Goal: Understand process/instructions: Learn how to perform a task or action

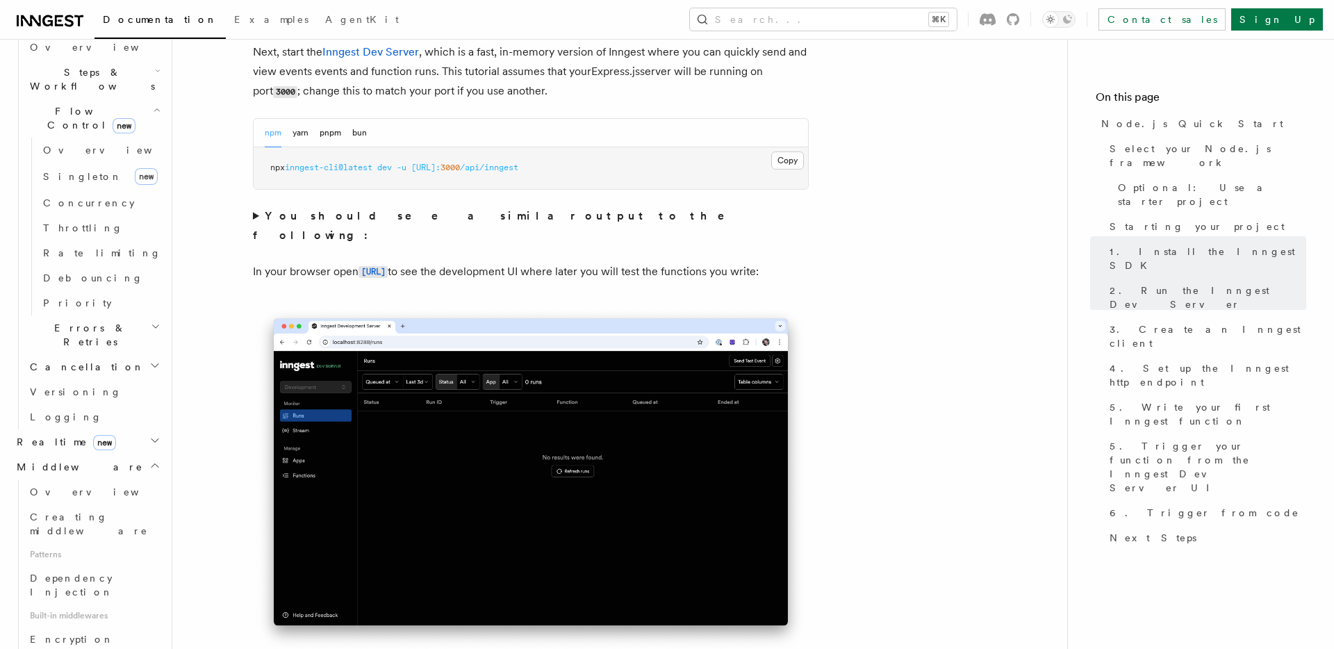
scroll to position [925, 0]
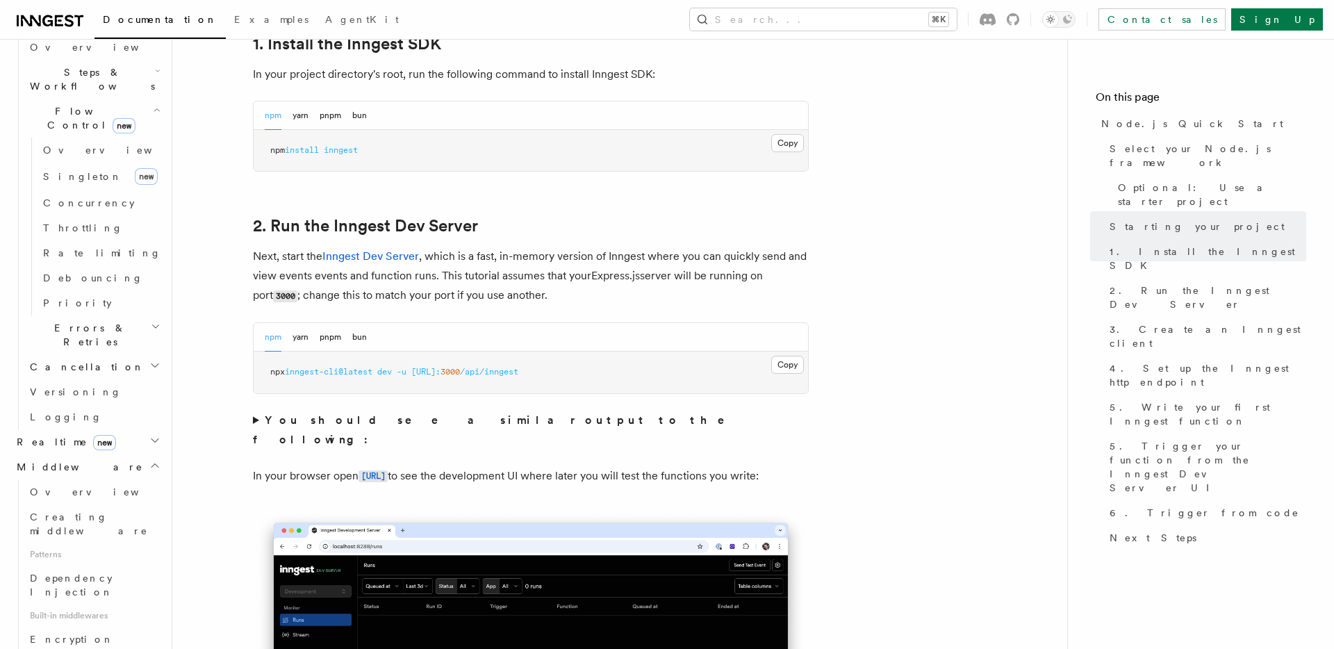
click at [653, 370] on pre "npx inngest-cli@latest dev -u [URL]: 3000 /api/inngest" at bounding box center [531, 373] width 554 height 42
click at [653, 370] on pre "npx inngest-cli@latest dev -u http://localhost: 3000 /api/inngest" at bounding box center [531, 373] width 554 height 42
copy div "npx inngest-cli@latest dev -u http://localhost: 3000 /api/inngest"
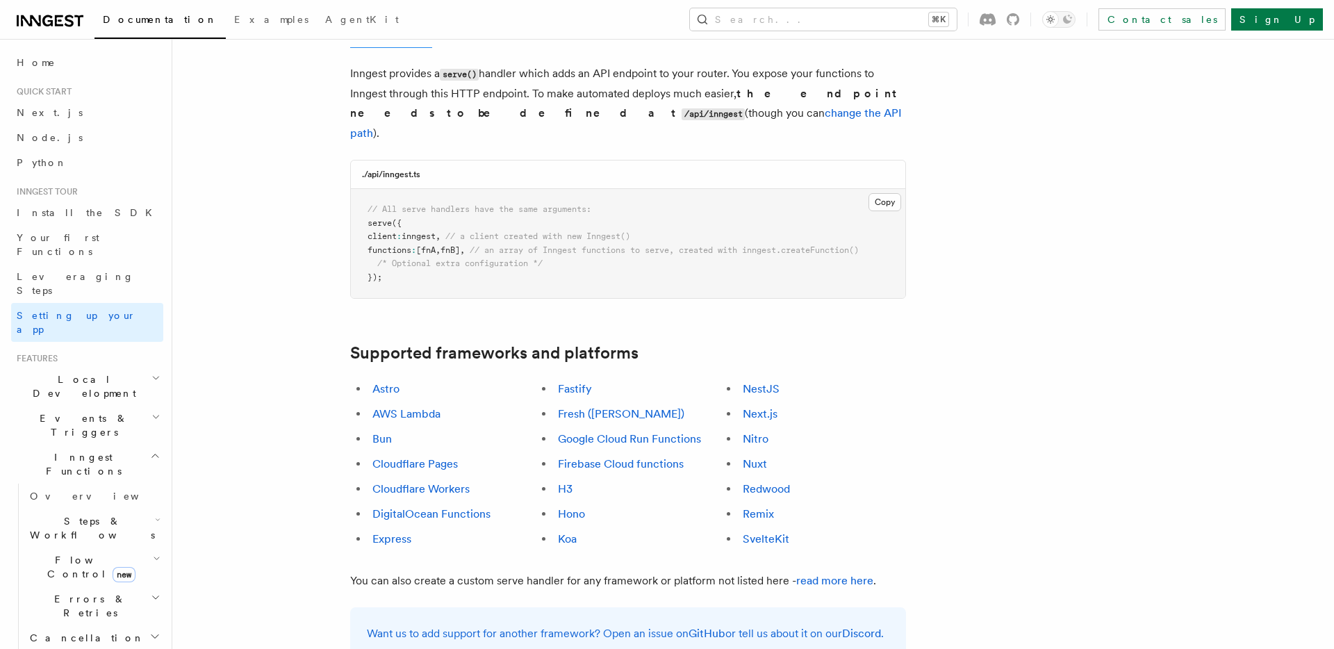
scroll to position [702, 0]
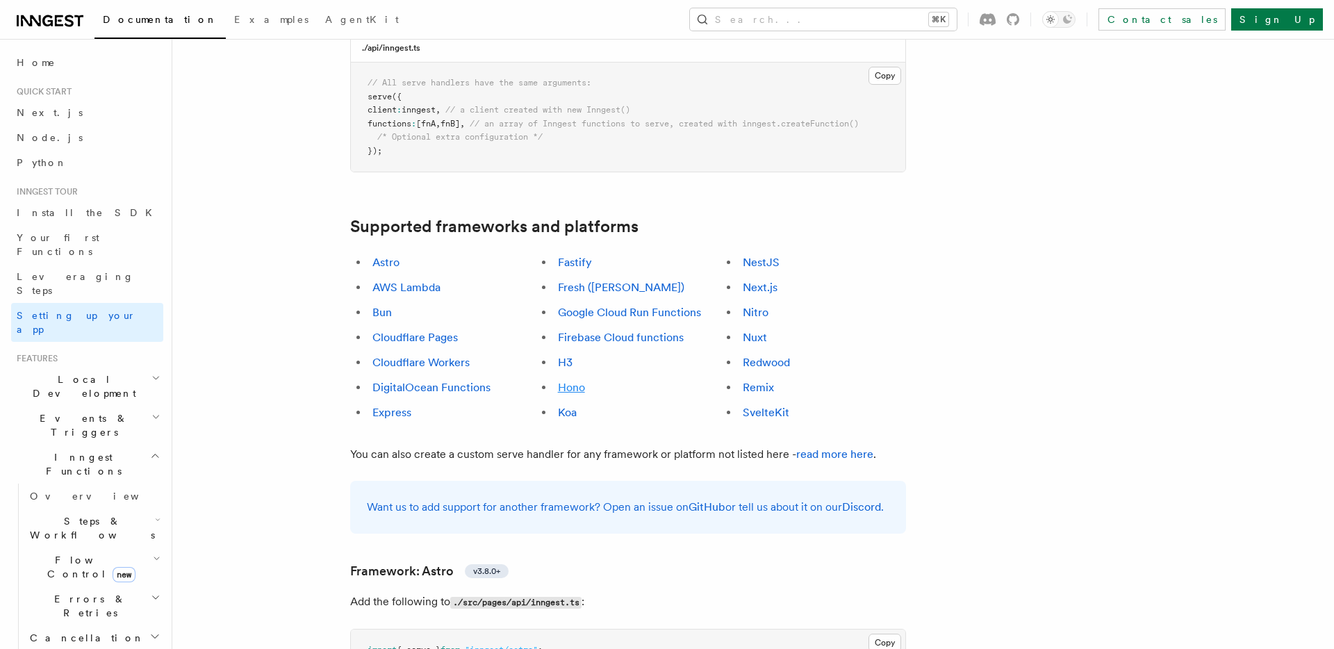
click at [563, 381] on link "Hono" at bounding box center [571, 387] width 27 height 13
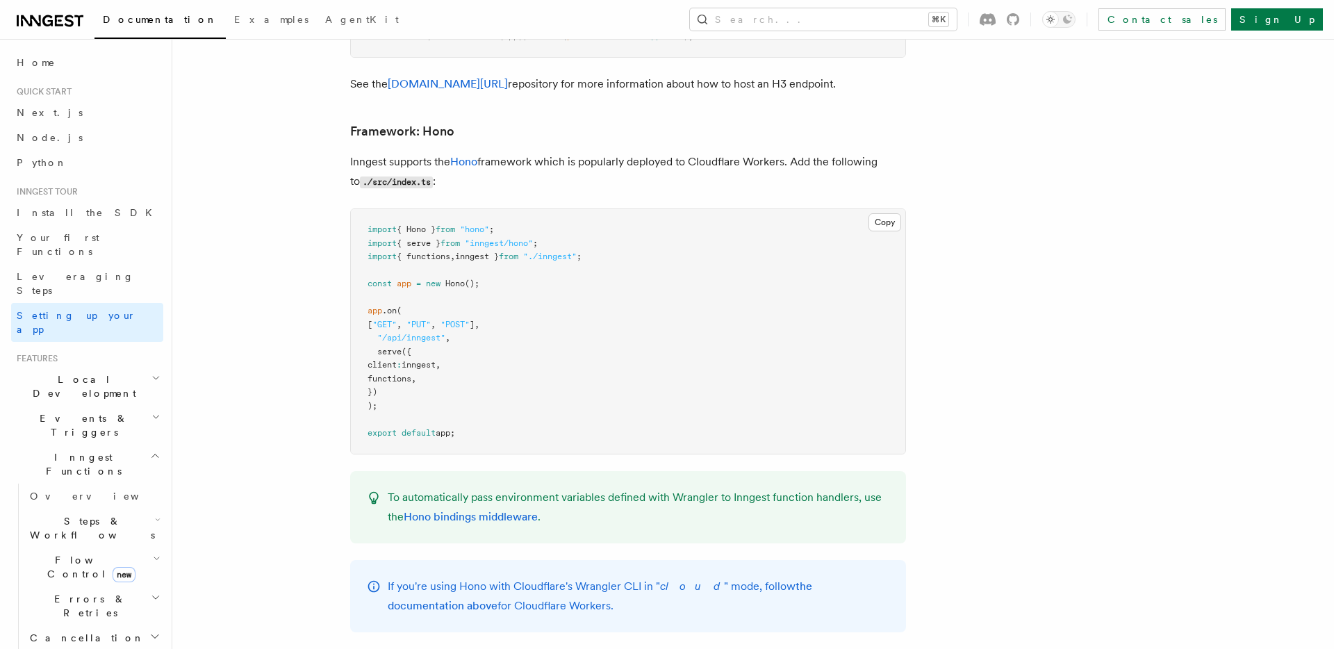
scroll to position [6764, 0]
